Goal: Task Accomplishment & Management: Use online tool/utility

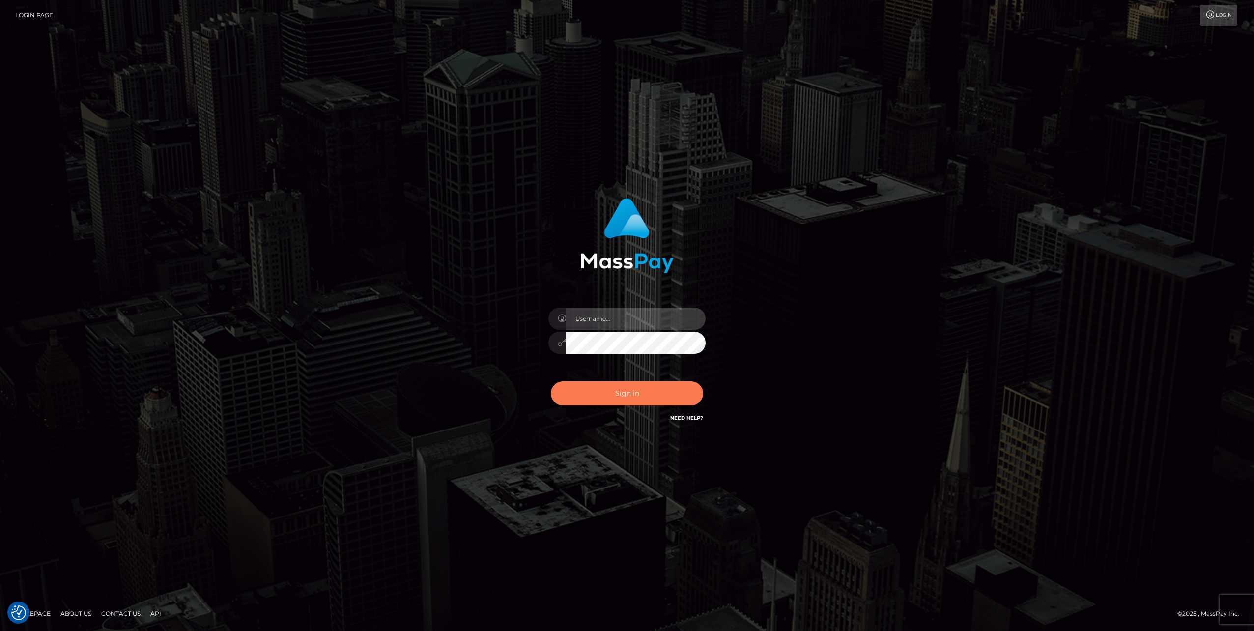
type input "jlo"
click at [596, 394] on button "Sign in" at bounding box center [627, 393] width 152 height 24
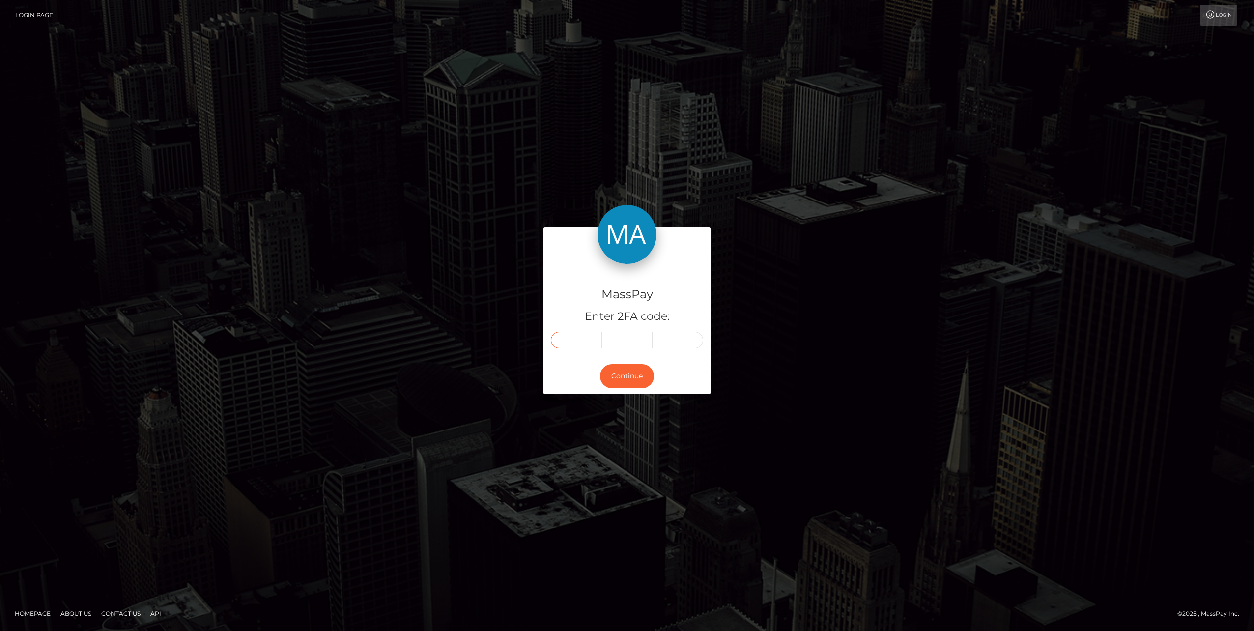
paste input "4"
type input "4"
type input "0"
type input "3"
type input "2"
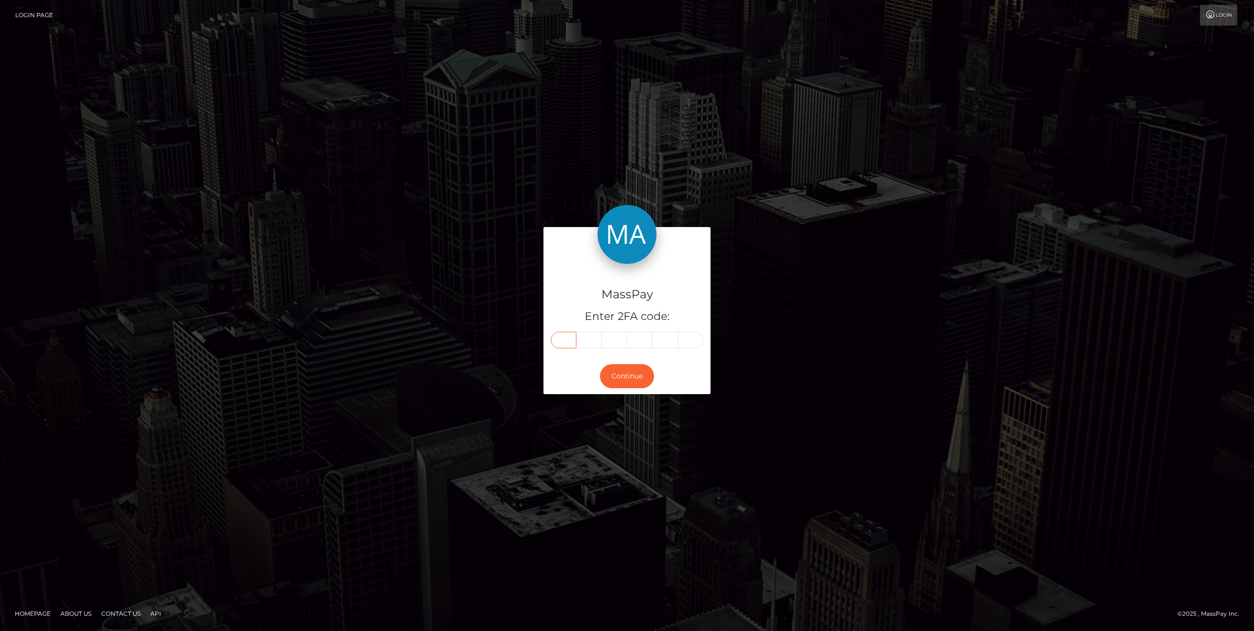
type input "2"
type input "0"
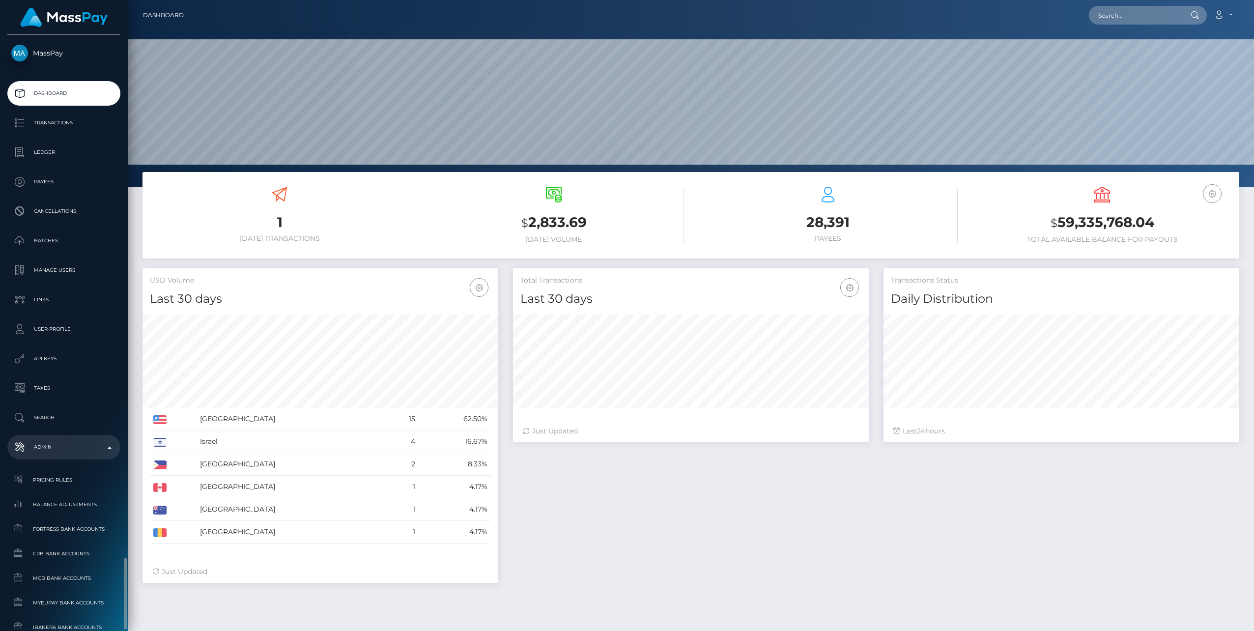
scroll to position [174, 356]
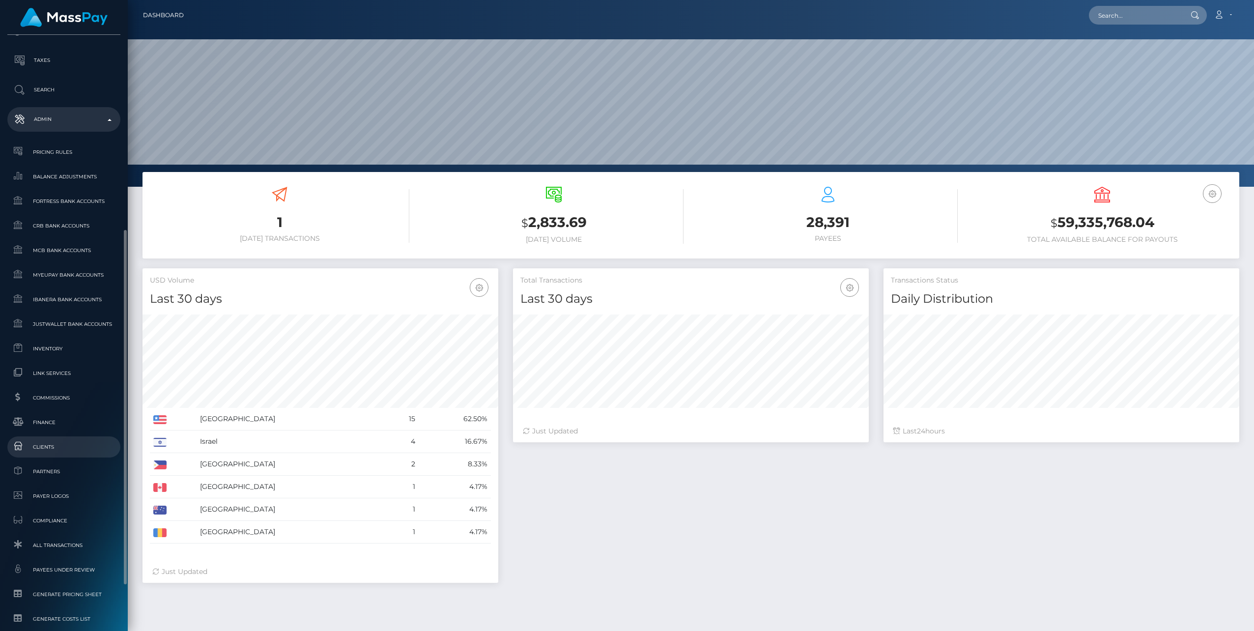
click at [46, 449] on span "Clients" at bounding box center [63, 446] width 105 height 11
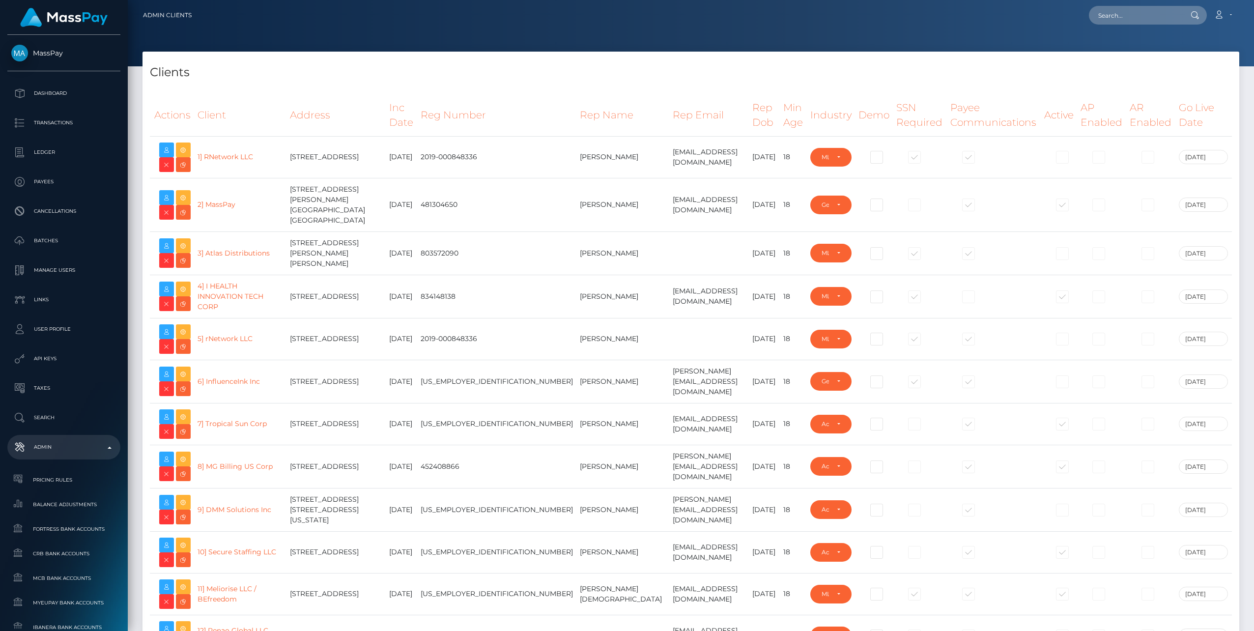
select select "223"
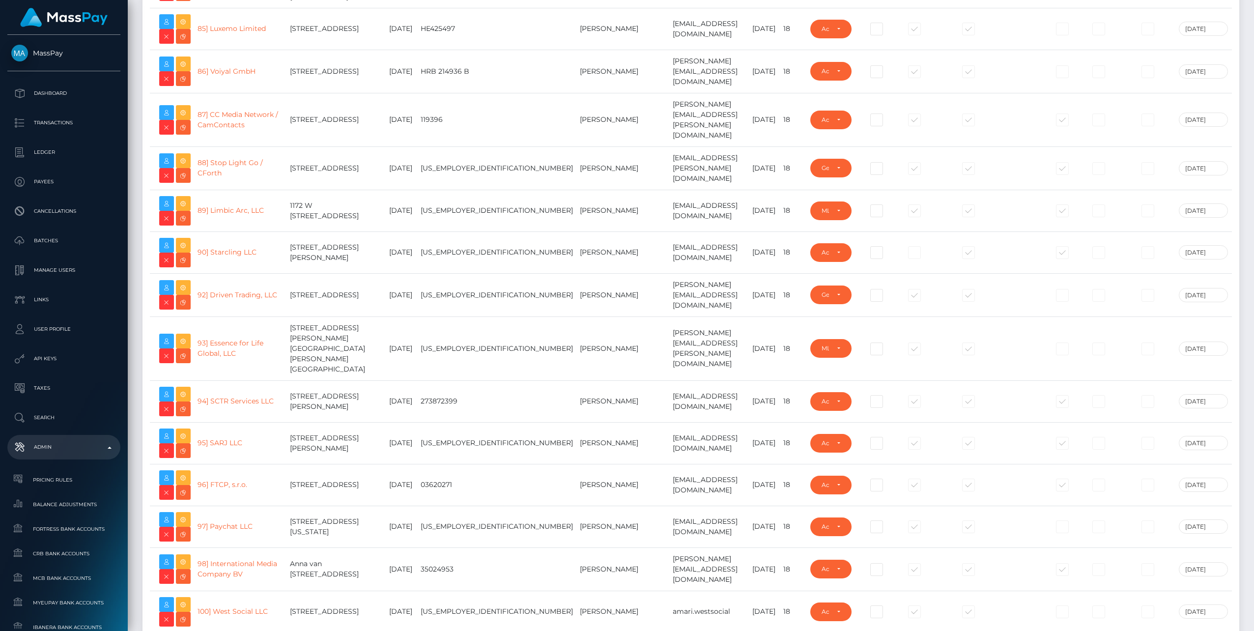
scroll to position [3605, 0]
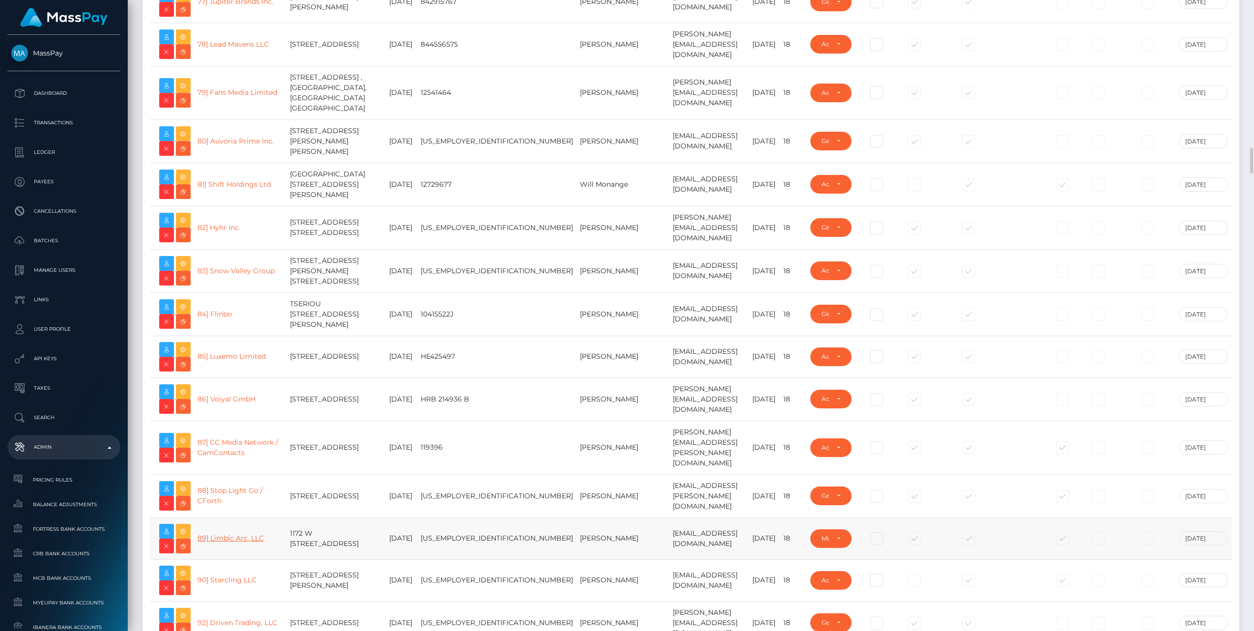
click at [245, 534] on link "89] Limbic Arc, LLC" at bounding box center [231, 538] width 66 height 9
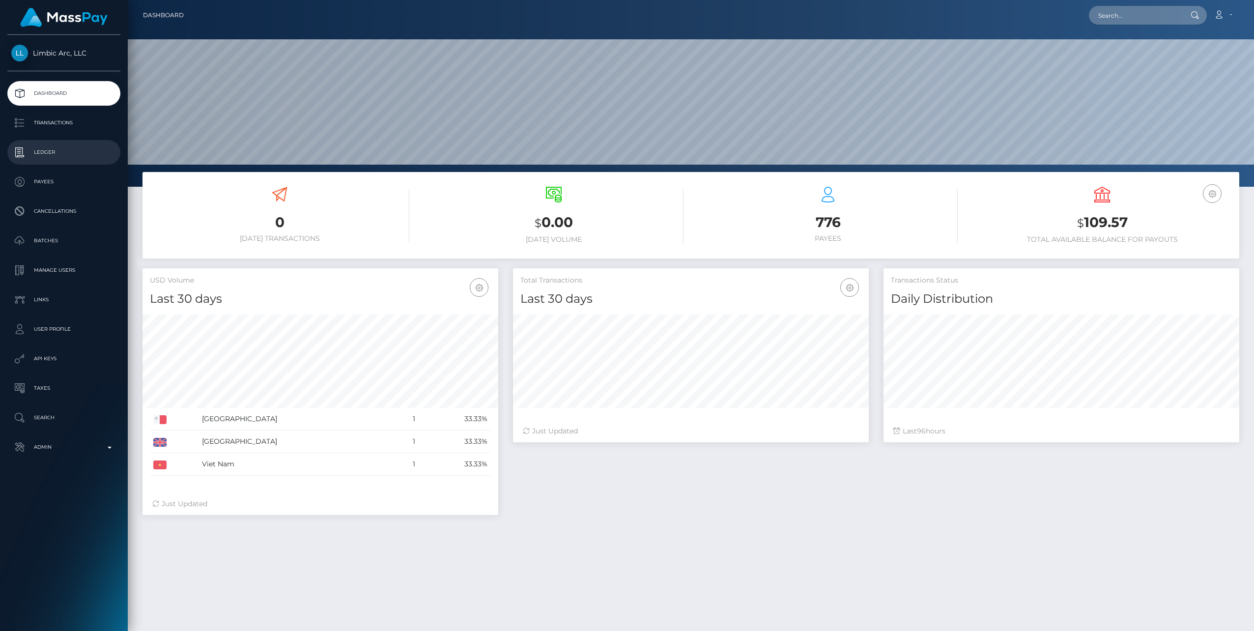
scroll to position [174, 356]
click at [43, 150] on p "Ledger" at bounding box center [63, 152] width 105 height 15
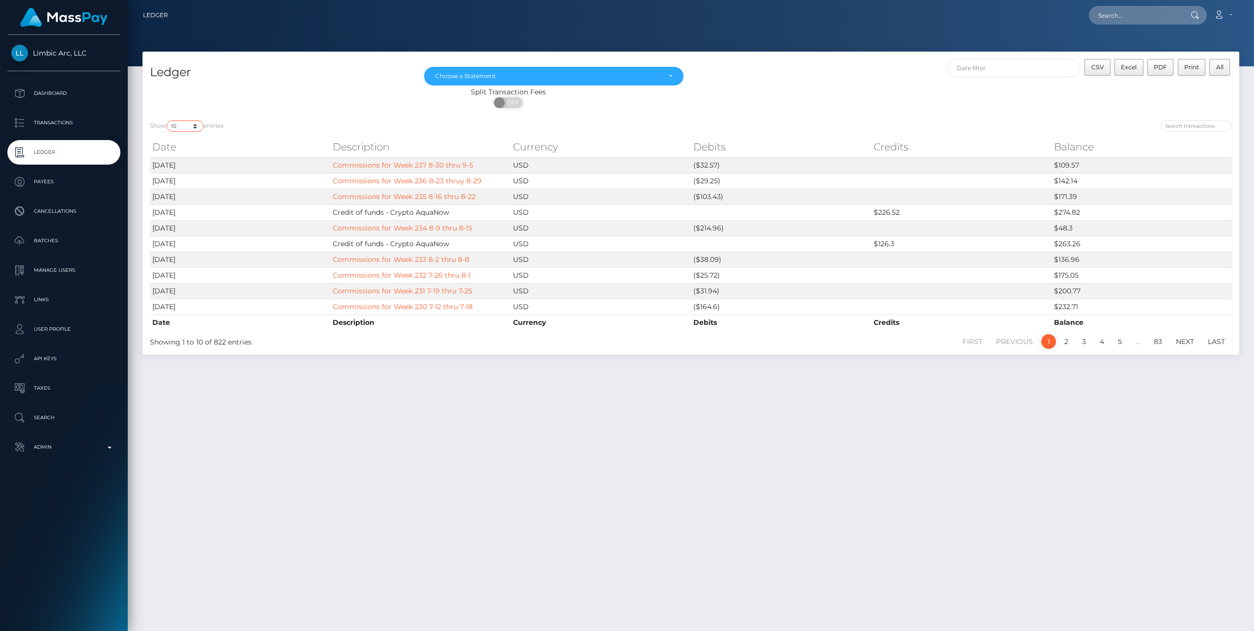
click at [199, 127] on select "10 25 50 100 250" at bounding box center [185, 125] width 37 height 11
select select "250"
click at [168, 120] on select "10 25 50 100 250" at bounding box center [185, 125] width 37 height 11
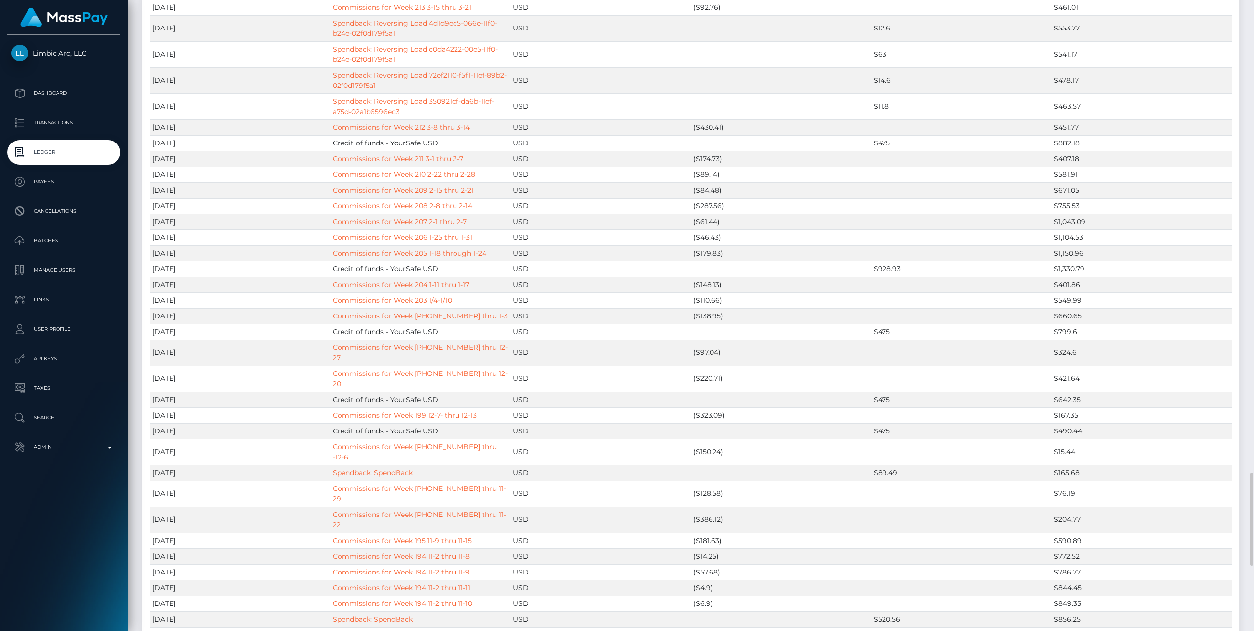
scroll to position [983, 0]
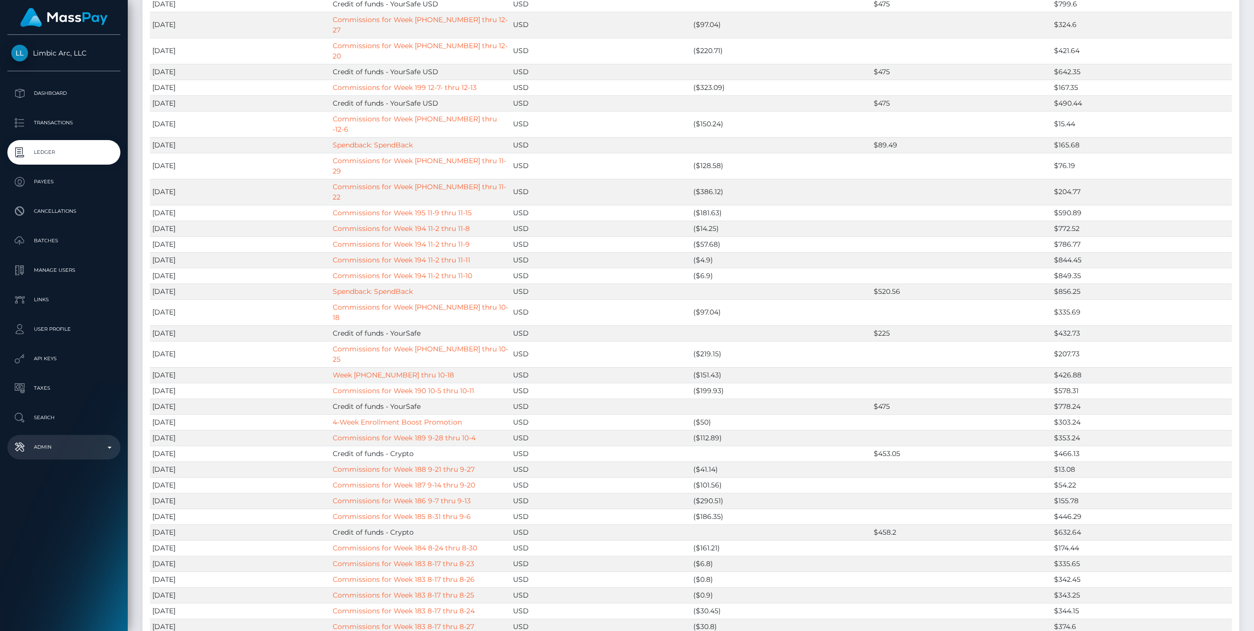
click at [109, 445] on p "Admin" at bounding box center [63, 447] width 105 height 15
click at [55, 502] on span "Balance Adjustments" at bounding box center [63, 504] width 105 height 11
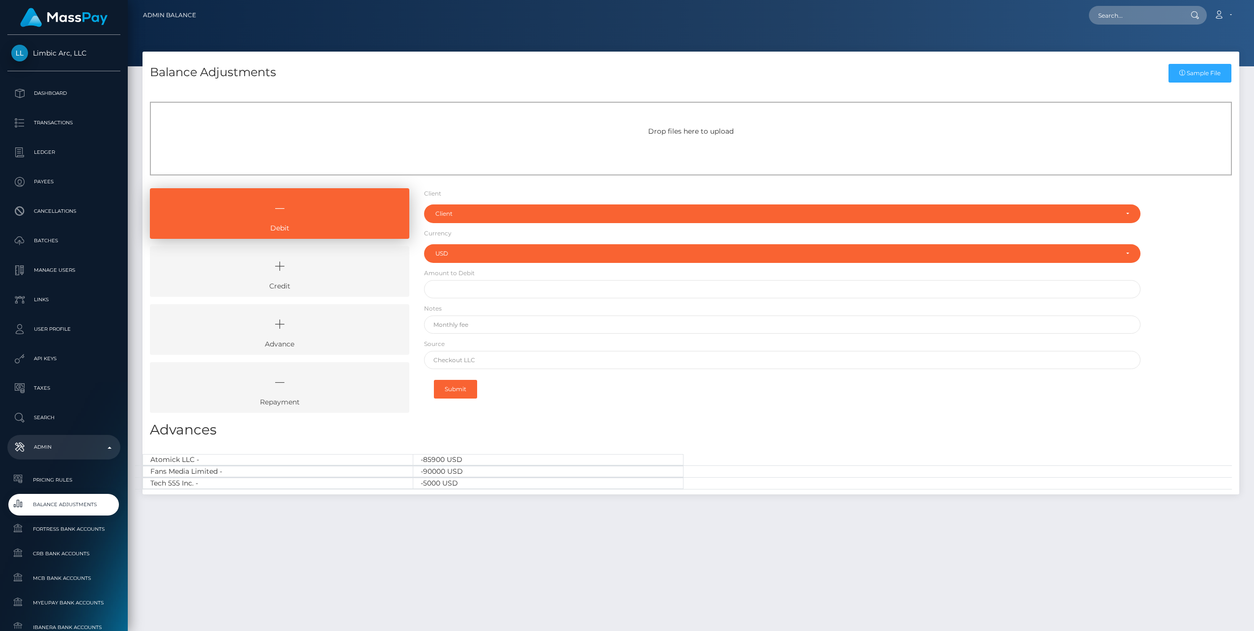
select select "USD"
click at [332, 259] on icon at bounding box center [279, 266] width 237 height 29
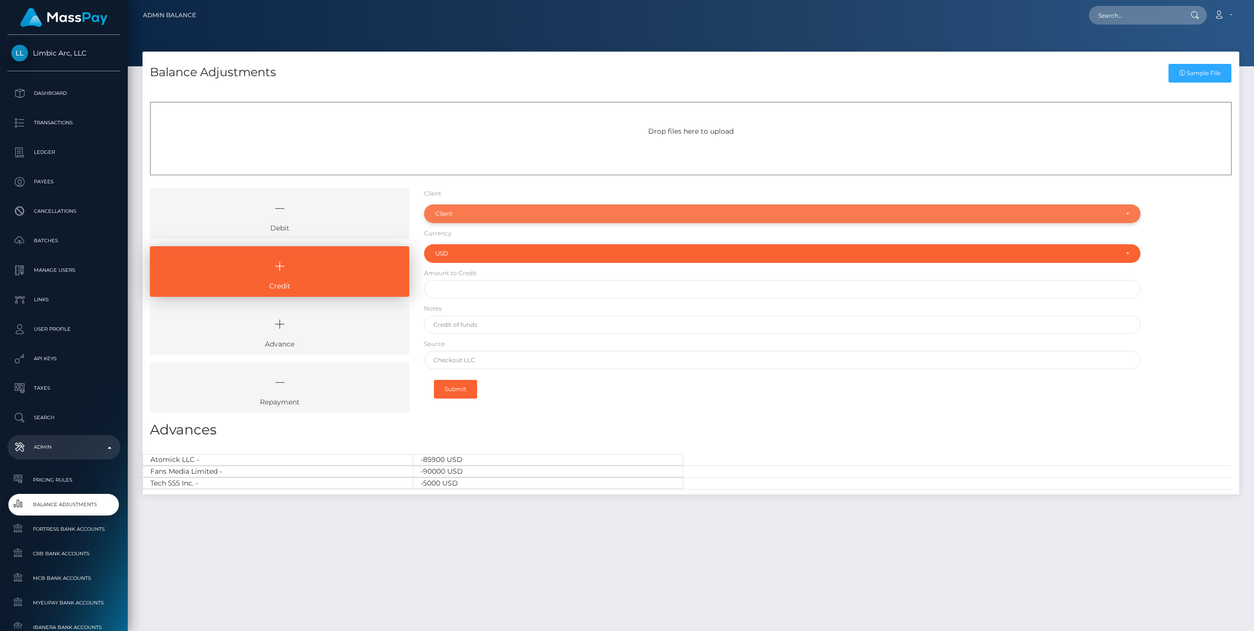
click at [452, 216] on div "Client" at bounding box center [776, 214] width 682 height 8
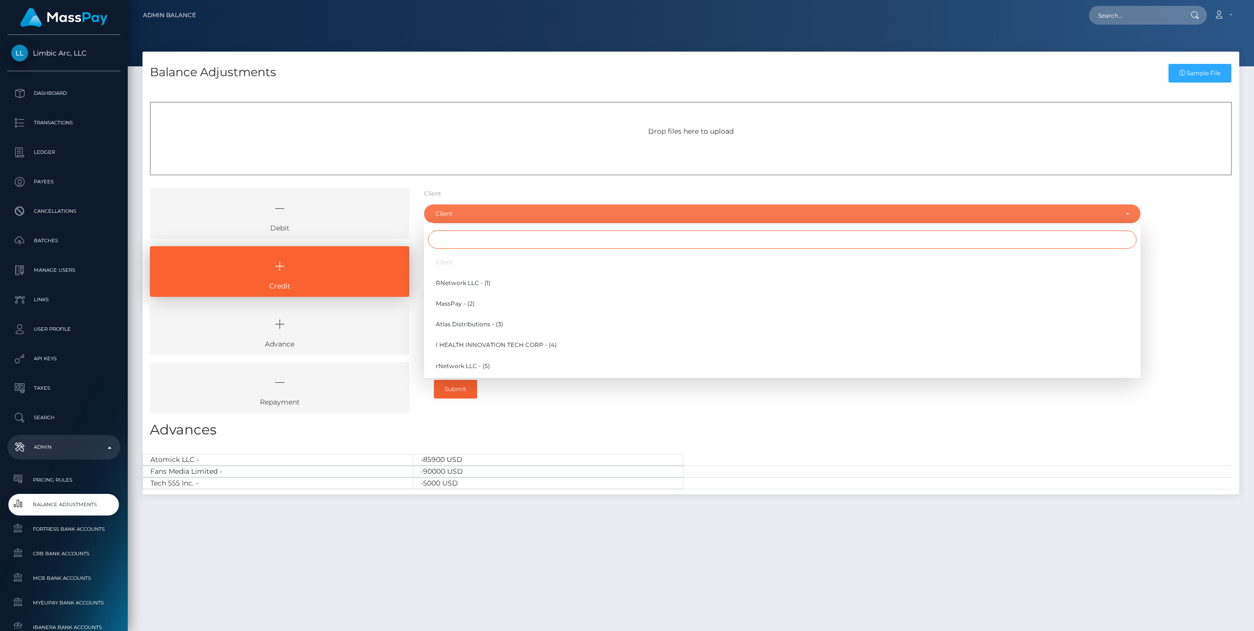
click at [454, 239] on input "Search" at bounding box center [782, 239] width 708 height 18
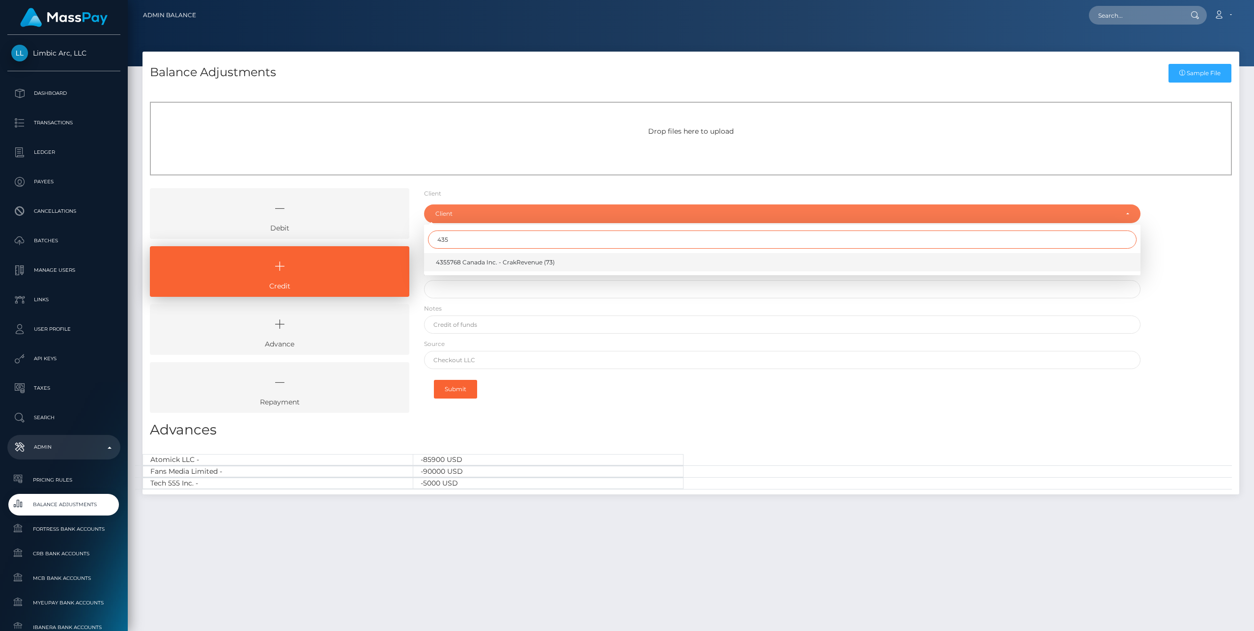
type input "435"
click at [480, 263] on span "4355768 Canada Inc. - CrakRevenue (73)" at bounding box center [495, 262] width 119 height 9
select select "73"
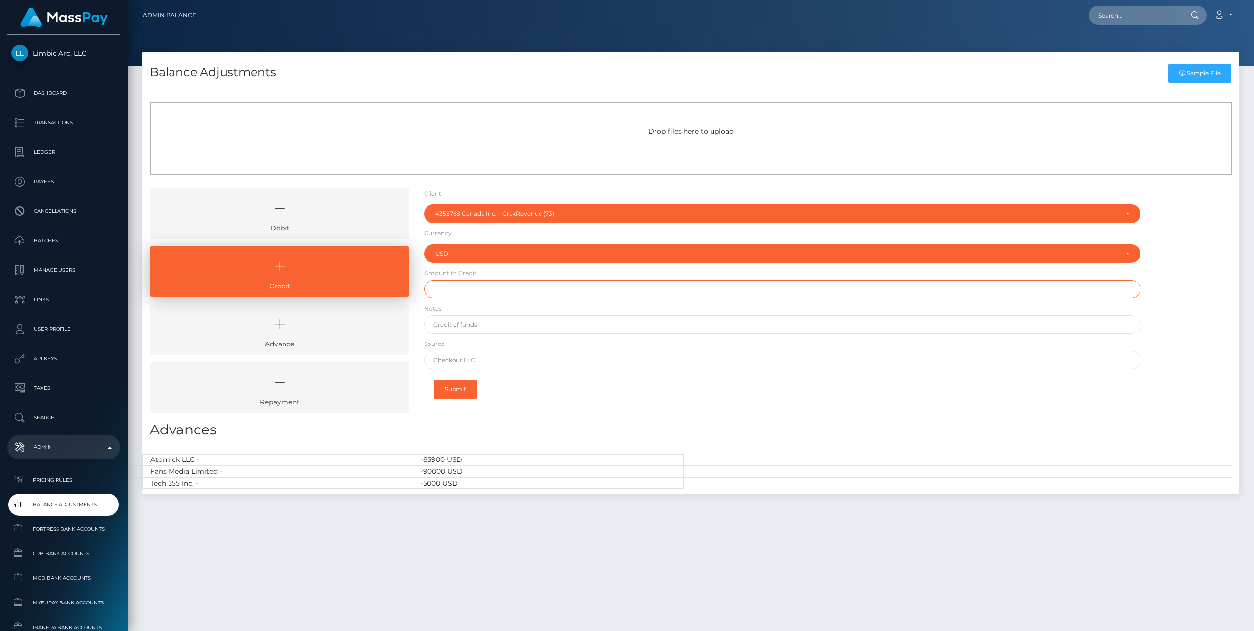
click at [473, 291] on input "text" at bounding box center [782, 289] width 716 height 18
type input "$60,000.00"
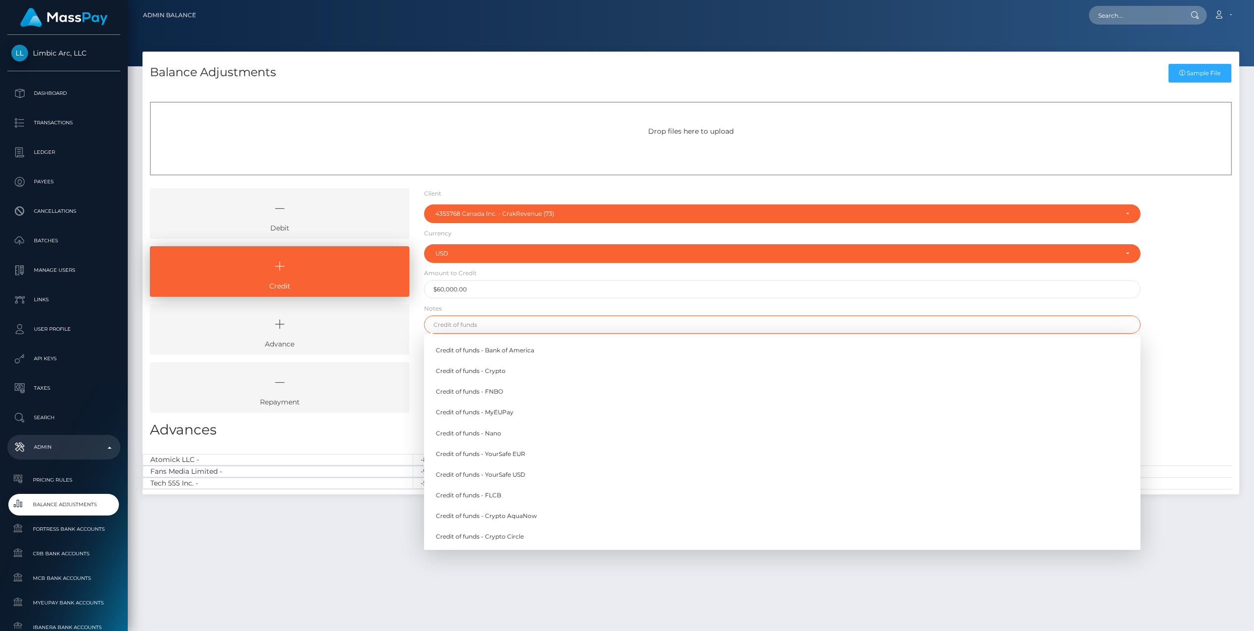
click at [476, 322] on input "text" at bounding box center [782, 324] width 716 height 18
click at [515, 518] on link "Credit of funds - Crypto AquaNow" at bounding box center [782, 516] width 716 height 18
type input "Credit of funds - Crypto AquaNow"
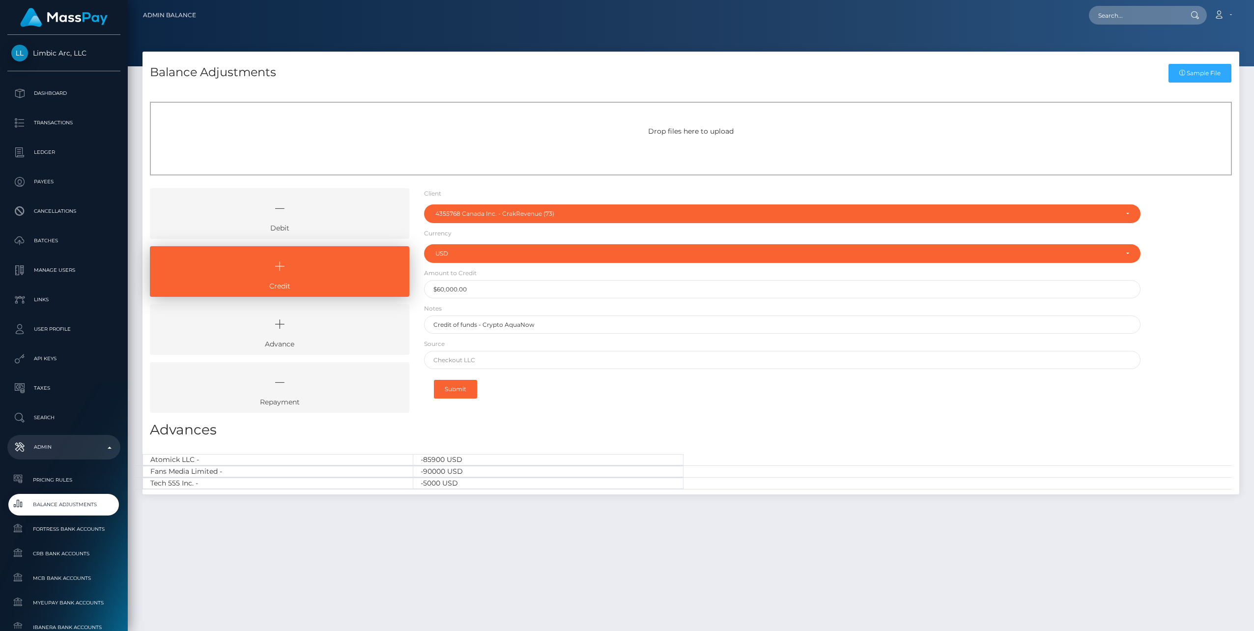
click at [544, 407] on div "Client Client RNetwork LLC - (1) MassPay - (2) Atlas Distributions - (3) I HEAL…" at bounding box center [782, 304] width 731 height 232
click at [458, 359] on input "text" at bounding box center [782, 360] width 716 height 18
paste input "0x1e596c5f72ceedf8be785ae2fccc848604d24a37b2cb99c7066eeb9c66c28ab8"
type input "0x1e596c5f72ceedf8be785ae2fccc848604d24a37b2cb99c7066eeb9c66c28ab8"
click at [457, 392] on button "Submit" at bounding box center [455, 389] width 43 height 19
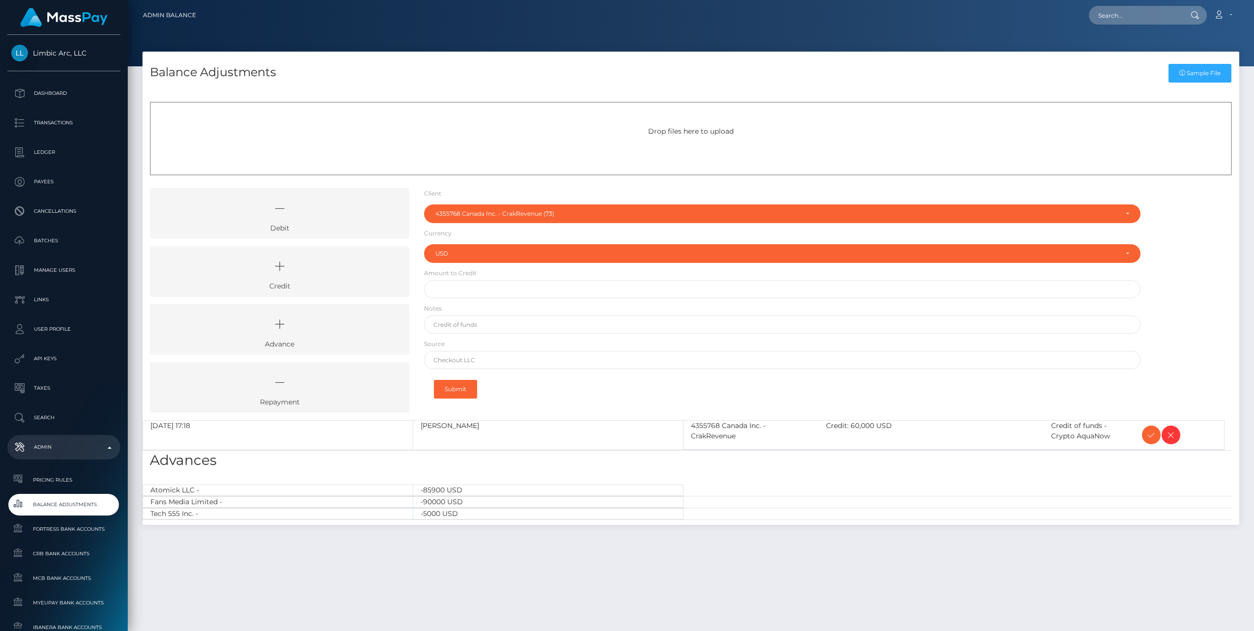
select select "73"
select select "USD"
click at [1150, 430] on icon at bounding box center [1151, 435] width 12 height 12
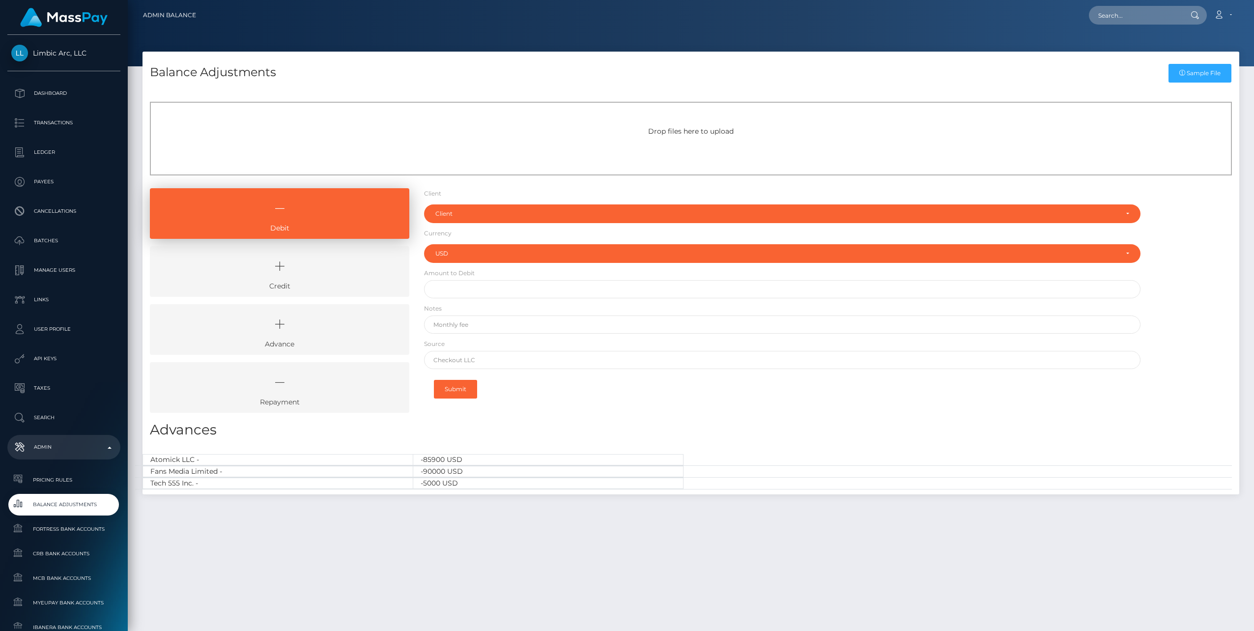
select select "USD"
